Goal: Information Seeking & Learning: Learn about a topic

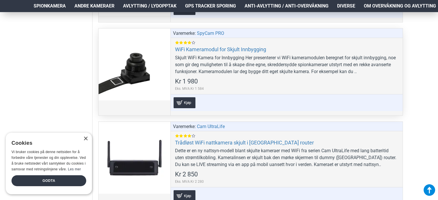
scroll to position [1262, 0]
click at [143, 74] on div at bounding box center [135, 65] width 72 height 72
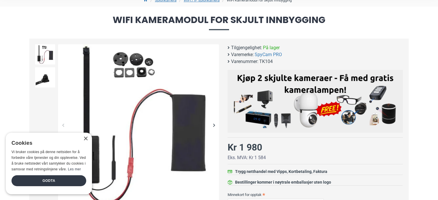
scroll to position [54, 0]
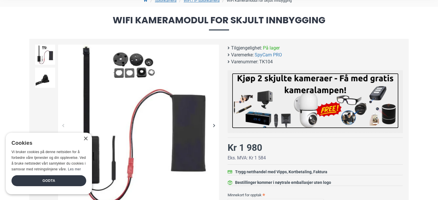
click at [321, 96] on img at bounding box center [315, 100] width 167 height 55
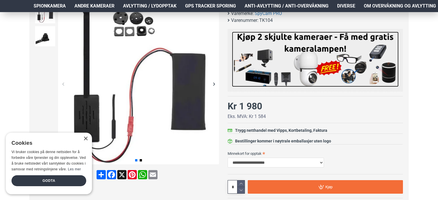
scroll to position [95, 0]
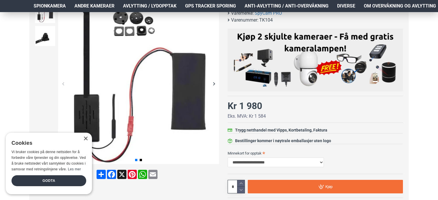
click at [214, 81] on div "Next slide" at bounding box center [214, 83] width 10 height 10
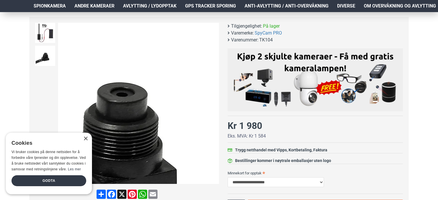
scroll to position [74, 0]
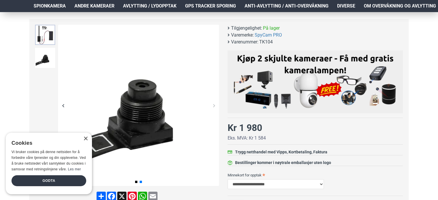
click at [51, 34] on img at bounding box center [45, 35] width 20 height 20
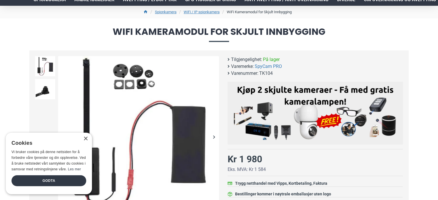
scroll to position [43, 0]
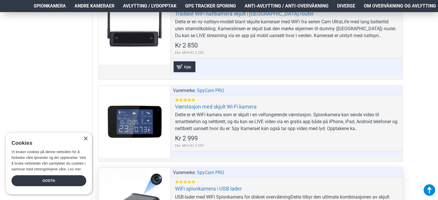
scroll to position [1392, 0]
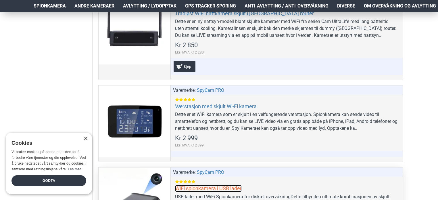
click at [217, 185] on link "WiFi spionkamera i USB lader" at bounding box center [208, 188] width 67 height 7
